Goal: Find specific page/section: Find specific page/section

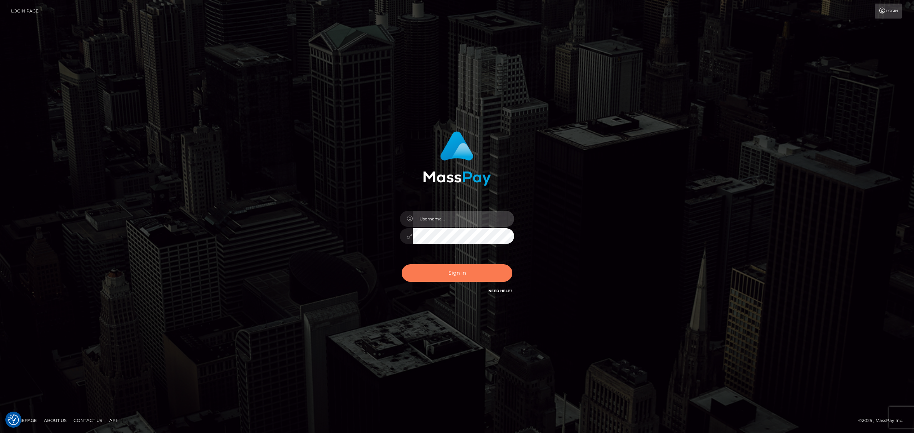
type input "[PERSON_NAME].Xcite"
click at [463, 276] on button "Sign in" at bounding box center [457, 273] width 111 height 17
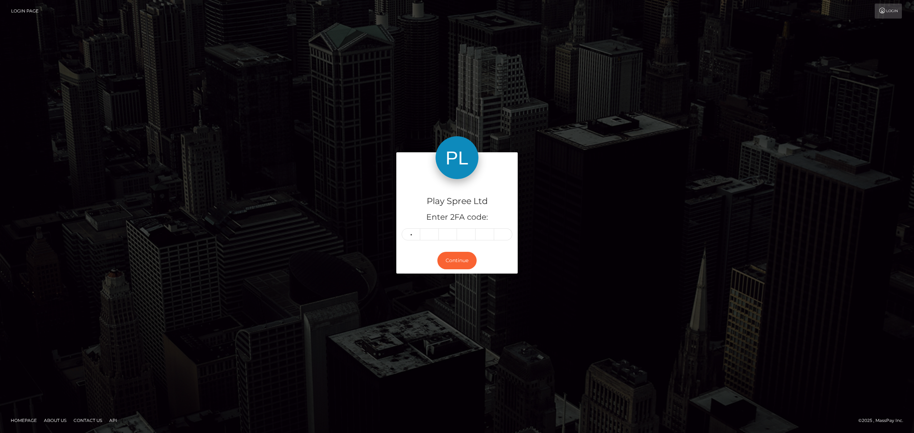
type input "2"
type input "4"
type input "1"
type input "3"
type input "4"
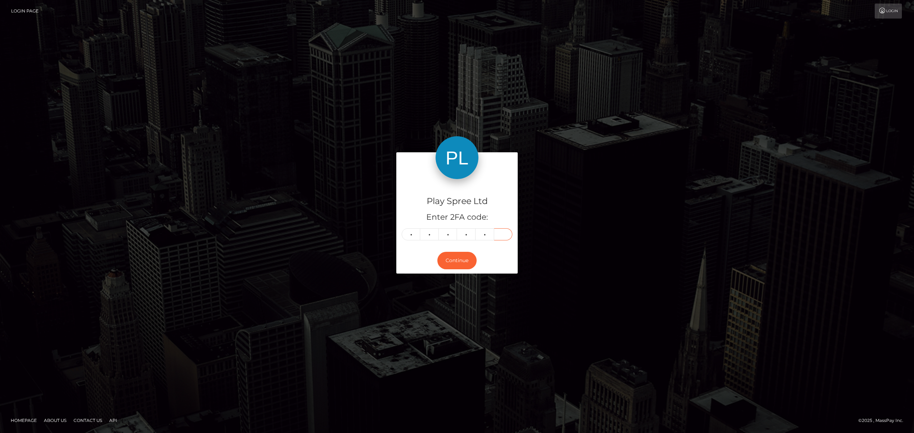
type input "1"
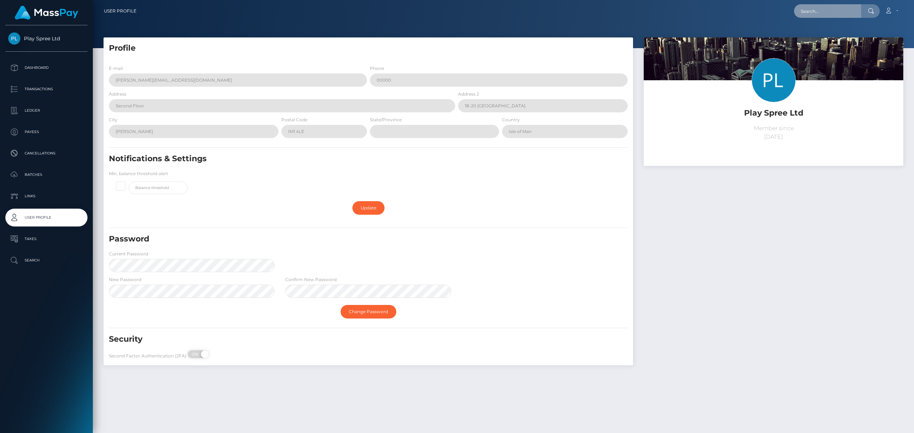
click at [824, 6] on input "text" at bounding box center [827, 11] width 67 height 14
paste input "1635569"
type input "1635569"
click at [833, 11] on input "1635569" at bounding box center [827, 11] width 67 height 14
